Goal: Information Seeking & Learning: Learn about a topic

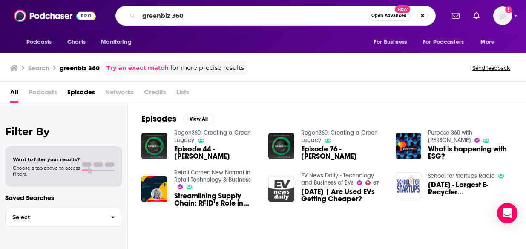
click at [112, 12] on div "greenbiz 360 Open Advanced New" at bounding box center [275, 16] width 337 height 20
type input "[PERSON_NAME]"
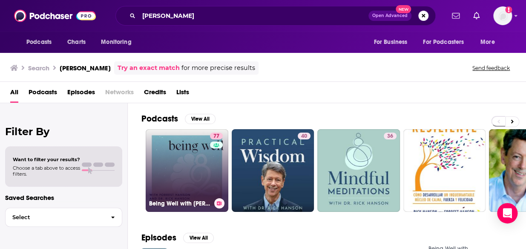
click at [191, 174] on link "77 Being Well with [PERSON_NAME] and Dr. [PERSON_NAME]" at bounding box center [187, 170] width 83 height 83
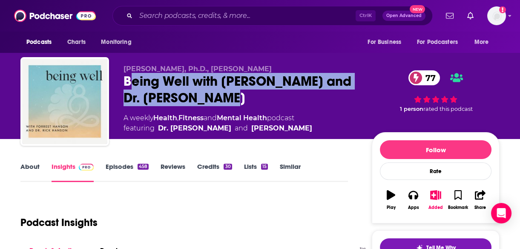
drag, startPoint x: 147, startPoint y: 92, endPoint x: 139, endPoint y: 2, distance: 90.2
click at [127, 81] on div "Being Well with [PERSON_NAME] and Dr. [PERSON_NAME] 77" at bounding box center [241, 89] width 235 height 33
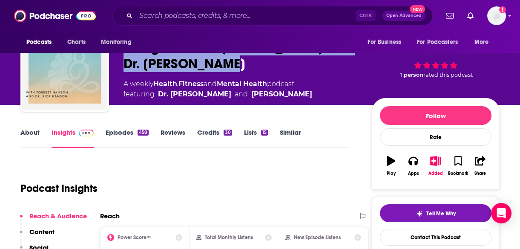
scroll to position [85, 0]
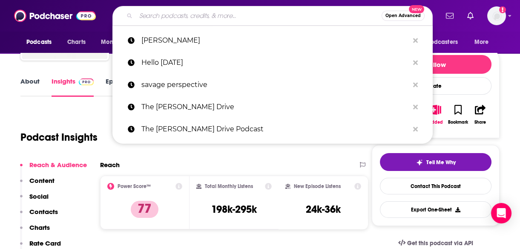
click at [178, 12] on input "Search podcasts, credits, & more..." at bounding box center [259, 16] width 246 height 14
paste input "The Good Life with [PERSON_NAME]"
type input "The Good Life with [PERSON_NAME]"
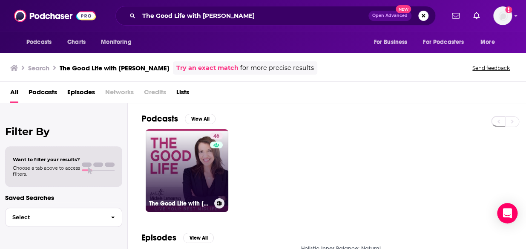
click at [161, 163] on link "46 The Good Life with [PERSON_NAME]" at bounding box center [187, 170] width 83 height 83
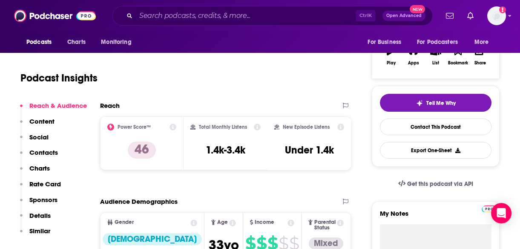
scroll to position [148, 0]
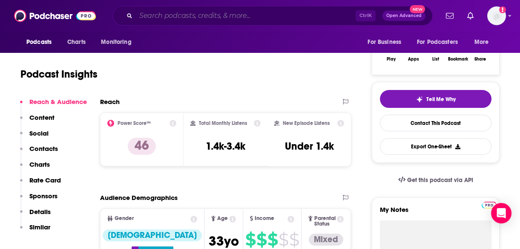
click at [203, 18] on input "Search podcasts, credits, & more..." at bounding box center [246, 16] width 220 height 14
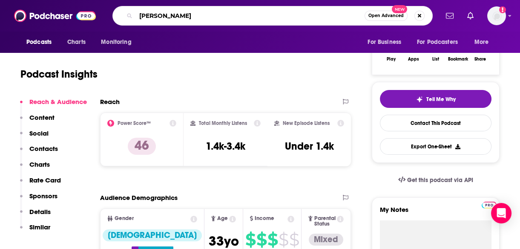
type input "[PERSON_NAME]"
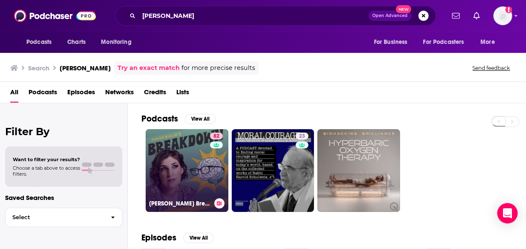
click at [178, 158] on link "82 [PERSON_NAME] Breakdown" at bounding box center [187, 170] width 83 height 83
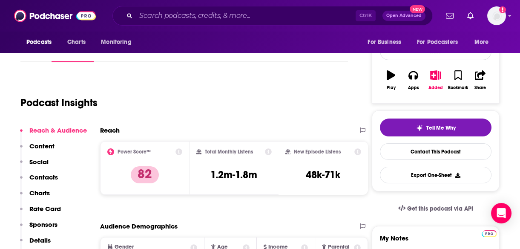
scroll to position [112, 0]
